Goal: Information Seeking & Learning: Learn about a topic

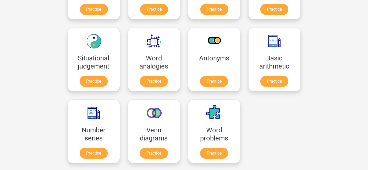
scroll to position [199, 0]
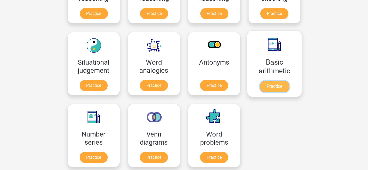
click at [276, 86] on link "Practice" at bounding box center [273, 87] width 29 height 12
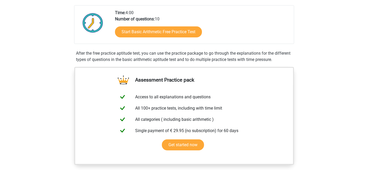
scroll to position [110, 0]
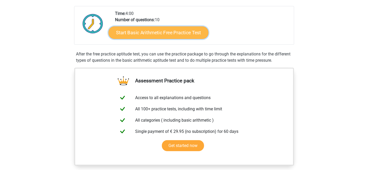
click at [175, 36] on link "Start Basic Arithmetic Free Practice Test" at bounding box center [158, 32] width 100 height 13
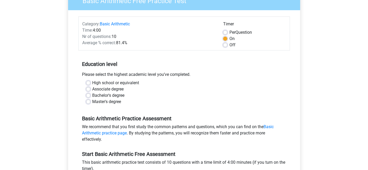
scroll to position [53, 0]
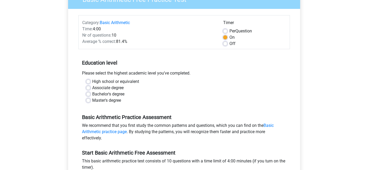
click at [90, 94] on div "Bachelor's degree" at bounding box center [184, 94] width 196 height 6
click at [92, 95] on label "Bachelor's degree" at bounding box center [108, 94] width 32 height 6
click at [88, 95] on input "Bachelor's degree" at bounding box center [88, 93] width 4 height 5
radio input "true"
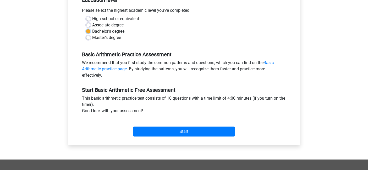
scroll to position [127, 0]
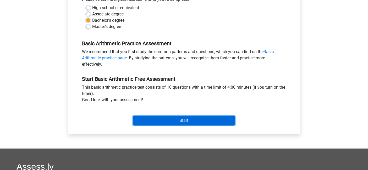
click at [195, 122] on input "Start" at bounding box center [184, 121] width 102 height 10
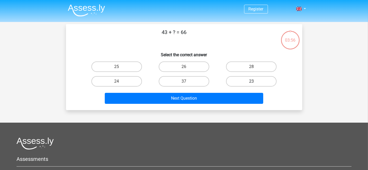
click at [248, 82] on label "23" at bounding box center [251, 81] width 50 height 10
click at [251, 82] on input "23" at bounding box center [252, 82] width 3 height 3
radio input "true"
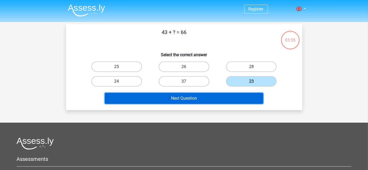
click at [203, 99] on button "Next Question" at bounding box center [184, 98] width 158 height 11
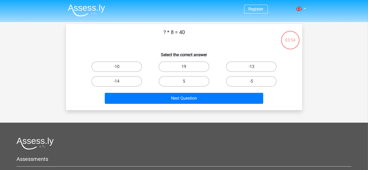
scroll to position [24, 0]
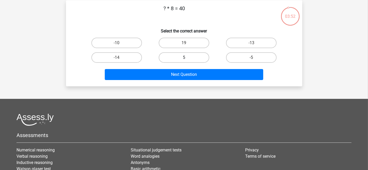
click at [183, 57] on label "5" at bounding box center [184, 57] width 50 height 10
click at [184, 58] on input "5" at bounding box center [185, 59] width 3 height 3
radio input "true"
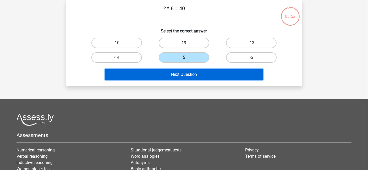
click at [182, 72] on button "Next Question" at bounding box center [184, 74] width 158 height 11
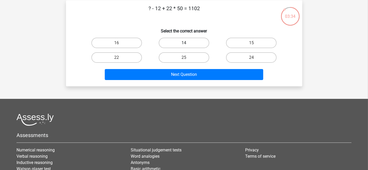
click at [171, 45] on label "14" at bounding box center [184, 43] width 50 height 10
click at [184, 45] on input "14" at bounding box center [185, 44] width 3 height 3
radio input "true"
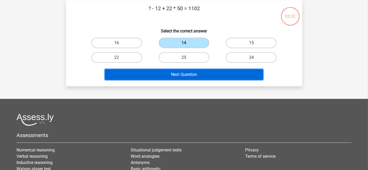
click at [165, 74] on button "Next Question" at bounding box center [184, 74] width 158 height 11
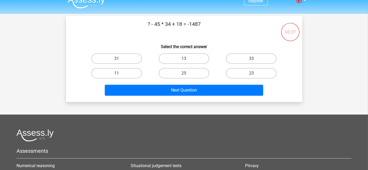
scroll to position [4, 0]
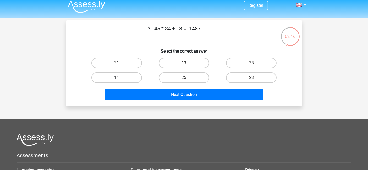
click at [118, 77] on label "11" at bounding box center [116, 77] width 50 height 10
click at [118, 78] on input "11" at bounding box center [117, 79] width 3 height 3
radio input "true"
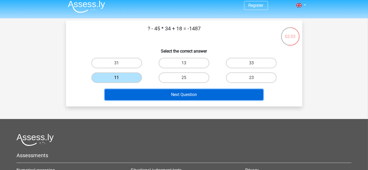
click at [180, 97] on button "Next Question" at bounding box center [184, 94] width 158 height 11
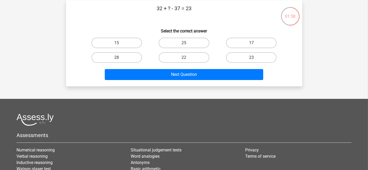
scroll to position [0, 0]
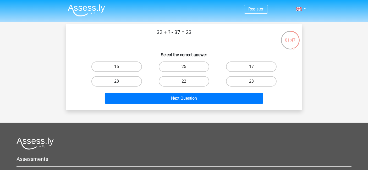
click at [126, 81] on label "28" at bounding box center [116, 81] width 50 height 10
click at [120, 81] on input "28" at bounding box center [117, 82] width 3 height 3
radio input "true"
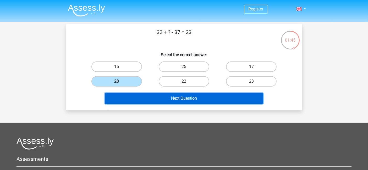
click at [157, 98] on button "Next Question" at bounding box center [184, 98] width 158 height 11
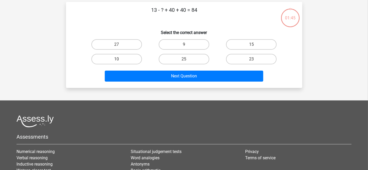
scroll to position [24, 0]
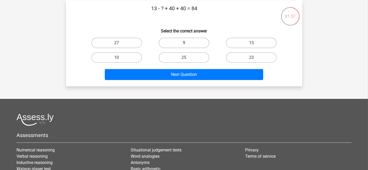
click at [170, 39] on label "9" at bounding box center [184, 43] width 50 height 10
click at [184, 43] on input "9" at bounding box center [185, 44] width 3 height 3
radio input "true"
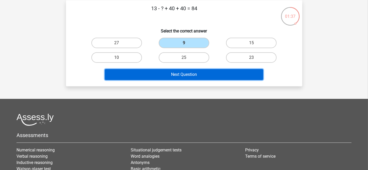
click at [157, 76] on button "Next Question" at bounding box center [184, 74] width 158 height 11
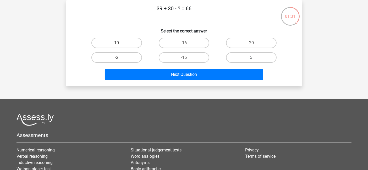
click at [240, 54] on label "3" at bounding box center [251, 57] width 50 height 10
click at [251, 58] on input "3" at bounding box center [252, 59] width 3 height 3
radio input "true"
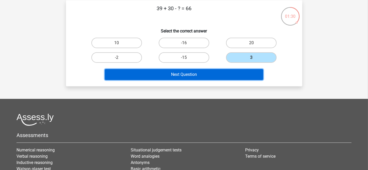
click at [216, 73] on button "Next Question" at bounding box center [184, 74] width 158 height 11
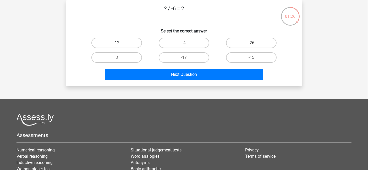
click at [135, 44] on label "-12" at bounding box center [116, 43] width 50 height 10
click at [120, 44] on input "-12" at bounding box center [117, 44] width 3 height 3
radio input "true"
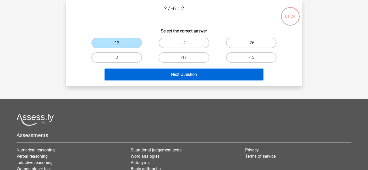
click at [184, 71] on button "Next Question" at bounding box center [184, 74] width 158 height 11
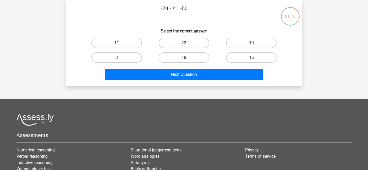
click at [177, 43] on label "22" at bounding box center [184, 43] width 50 height 10
click at [184, 43] on input "22" at bounding box center [185, 44] width 3 height 3
radio input "true"
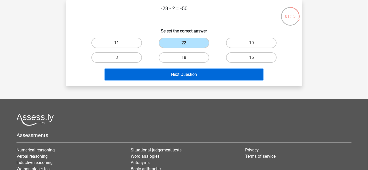
click at [167, 72] on button "Next Question" at bounding box center [184, 74] width 158 height 11
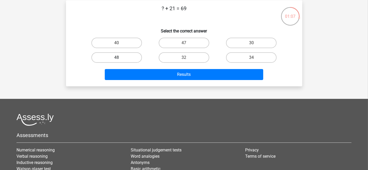
click at [131, 55] on label "48" at bounding box center [116, 57] width 50 height 10
click at [120, 58] on input "48" at bounding box center [117, 59] width 3 height 3
radio input "true"
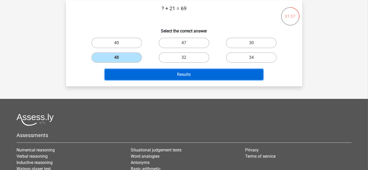
click at [151, 74] on button "Results" at bounding box center [184, 74] width 158 height 11
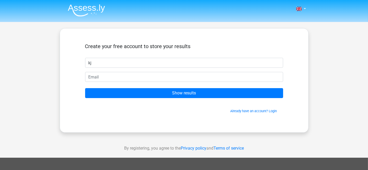
type input "kj"
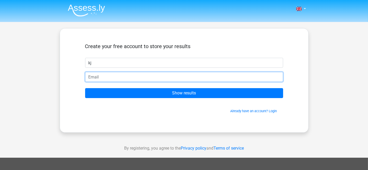
click at [109, 75] on input "email" at bounding box center [184, 77] width 198 height 10
type input "[EMAIL_ADDRESS][DOMAIN_NAME]"
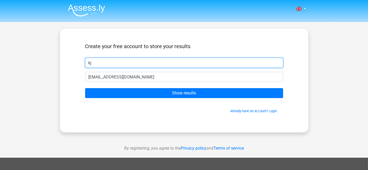
click at [111, 61] on input "kj" at bounding box center [184, 63] width 198 height 10
type input "[PERSON_NAME]"
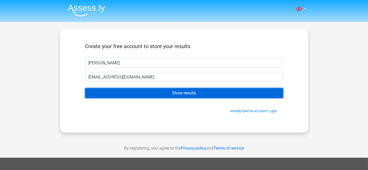
click at [136, 91] on input "Show results" at bounding box center [184, 93] width 198 height 10
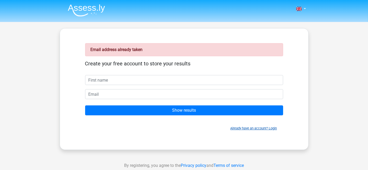
click at [236, 128] on link "Already have an account? Login" at bounding box center [253, 128] width 47 height 4
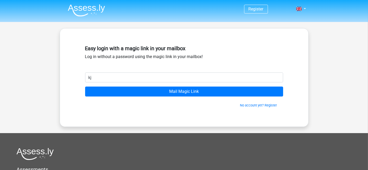
type input "[EMAIL_ADDRESS][DOMAIN_NAME]"
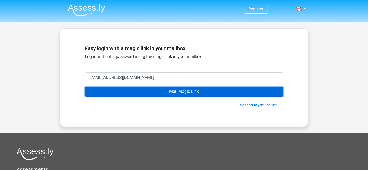
click at [169, 92] on input "Mail Magic Link" at bounding box center [184, 92] width 198 height 10
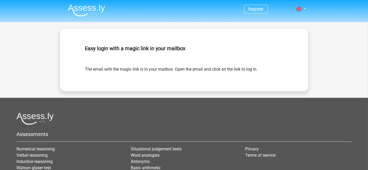
click at [88, 13] on img at bounding box center [86, 10] width 37 height 12
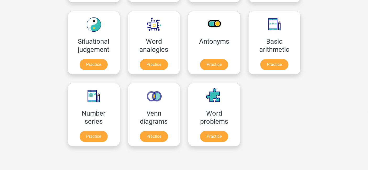
scroll to position [221, 0]
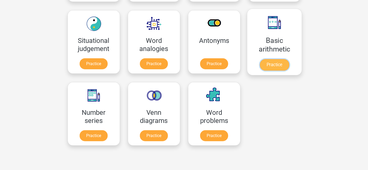
click at [270, 66] on link "Practice" at bounding box center [273, 65] width 29 height 12
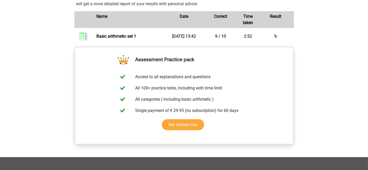
scroll to position [365, 0]
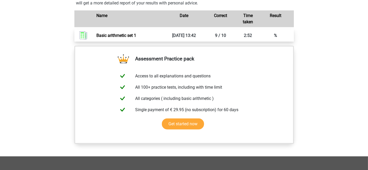
click at [136, 35] on link "Basic arithmetic set 1" at bounding box center [116, 35] width 40 height 5
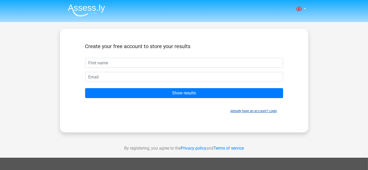
click at [247, 110] on link "Already have an account? Login" at bounding box center [253, 111] width 47 height 4
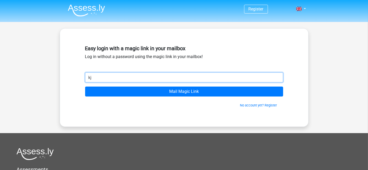
type input "[EMAIL_ADDRESS][DOMAIN_NAME]"
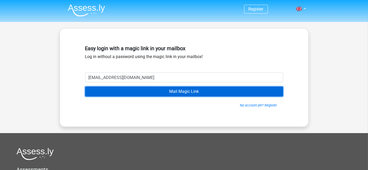
click at [165, 91] on input "Mail Magic Link" at bounding box center [184, 92] width 198 height 10
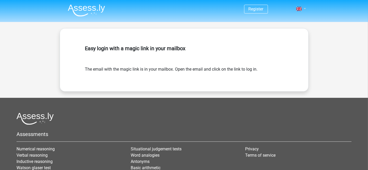
click at [303, 7] on link at bounding box center [299, 9] width 10 height 6
click at [285, 18] on link "Login" at bounding box center [285, 21] width 36 height 8
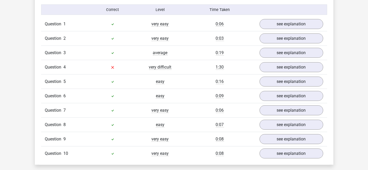
scroll to position [368, 0]
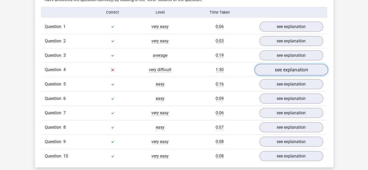
click at [267, 70] on link "see explanation" at bounding box center [290, 70] width 73 height 12
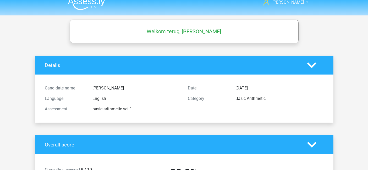
scroll to position [0, 0]
